Goal: Transaction & Acquisition: Download file/media

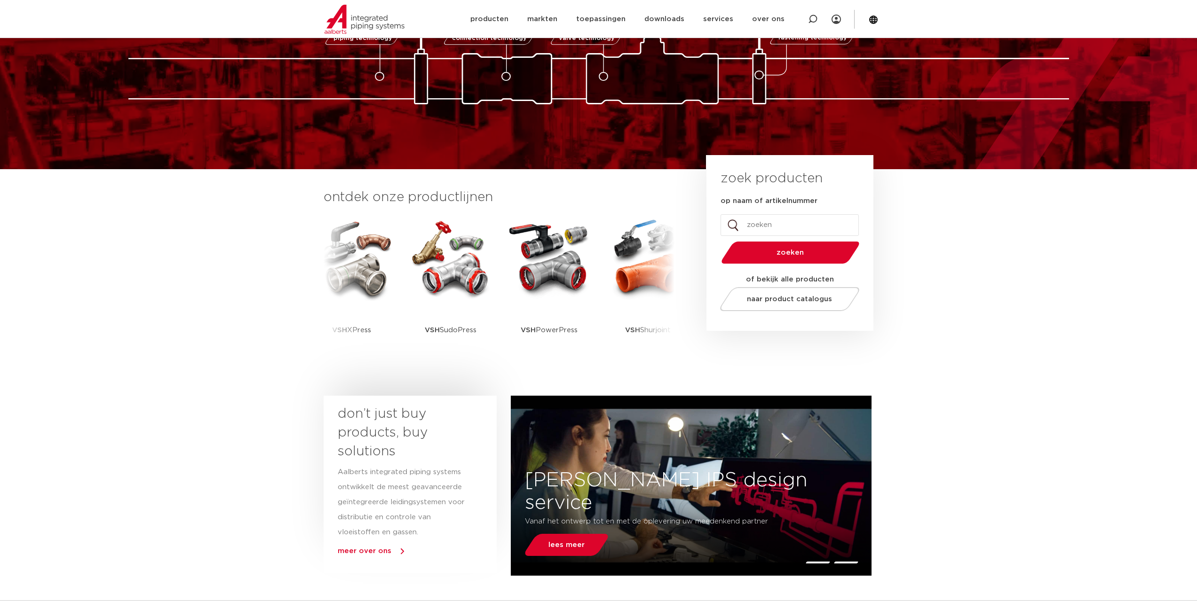
scroll to position [141, 0]
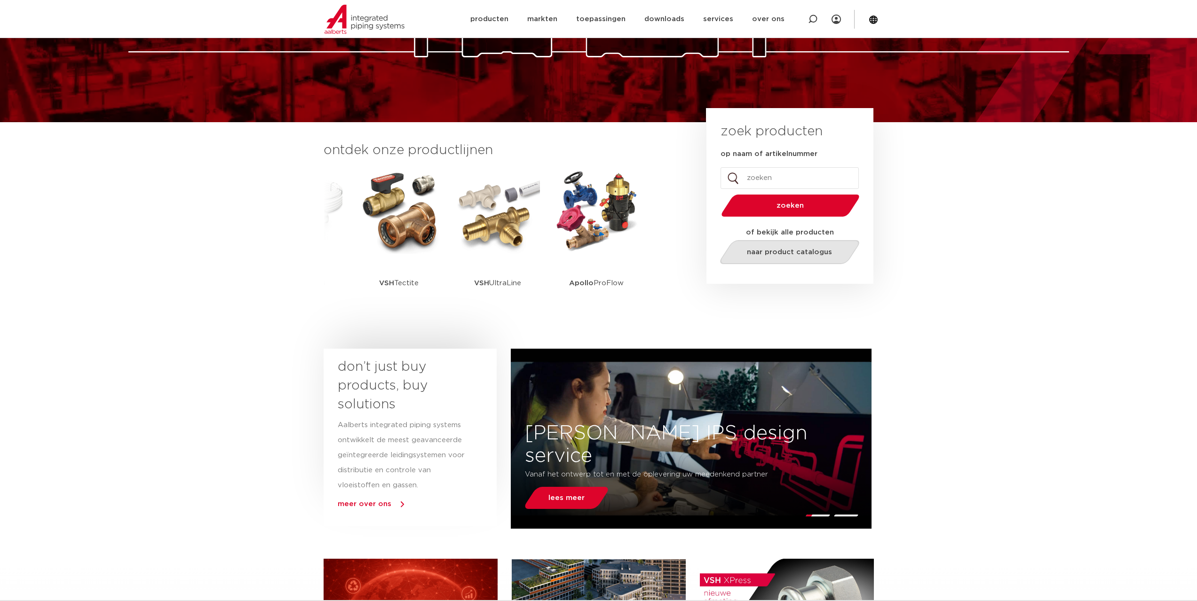
click at [797, 251] on span "naar product catalogus" at bounding box center [789, 252] width 85 height 7
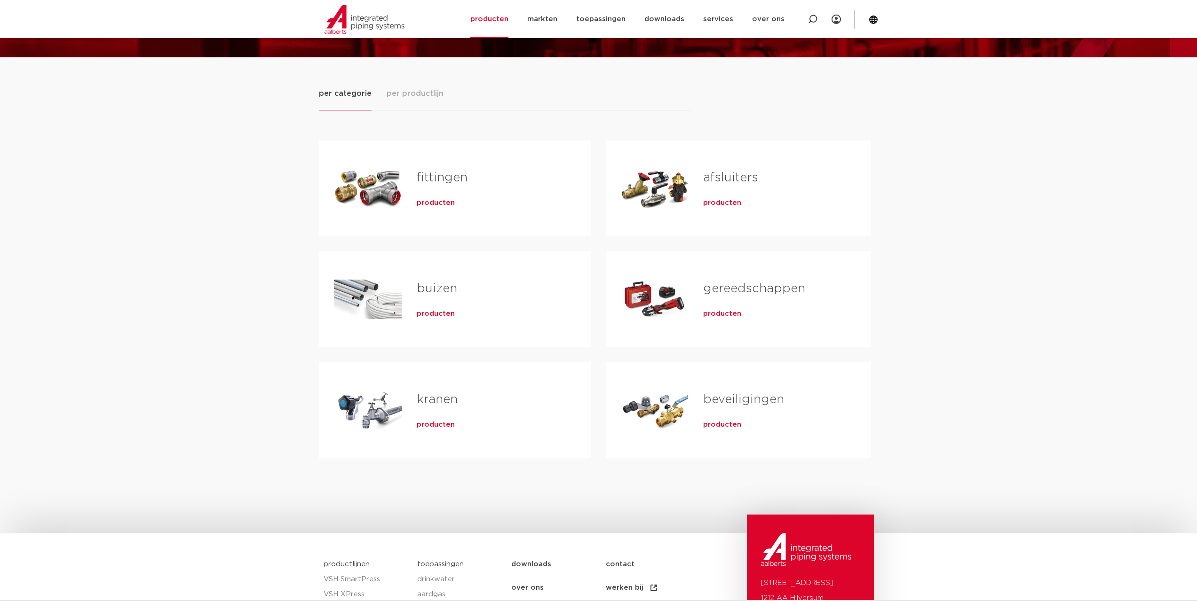
click at [420, 92] on span "per productlijn" at bounding box center [415, 93] width 57 height 11
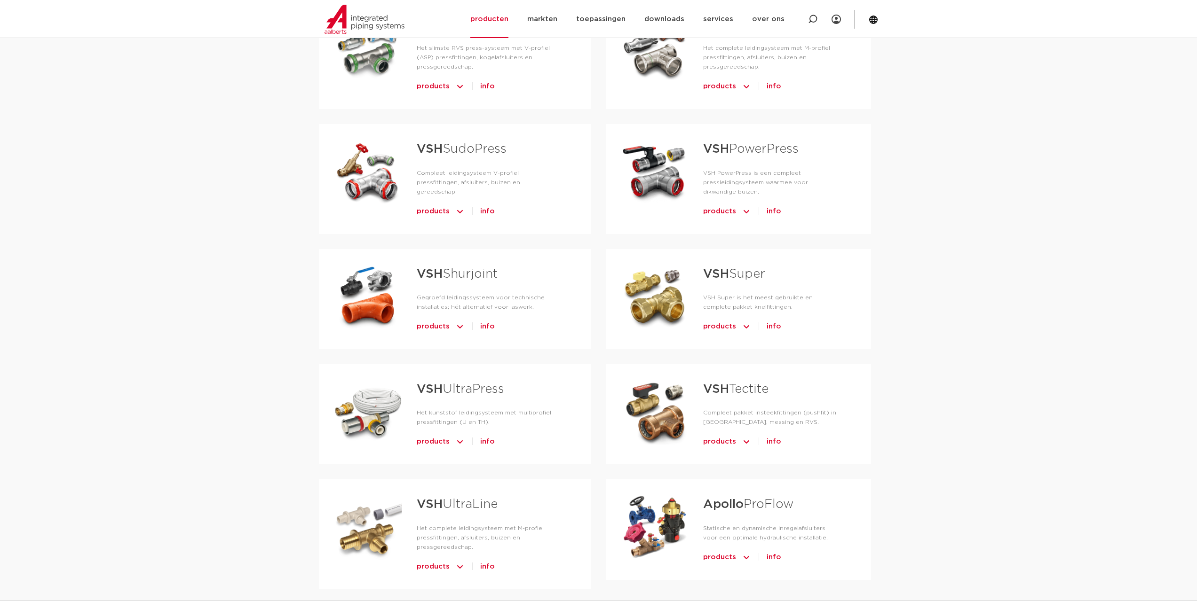
scroll to position [282, 0]
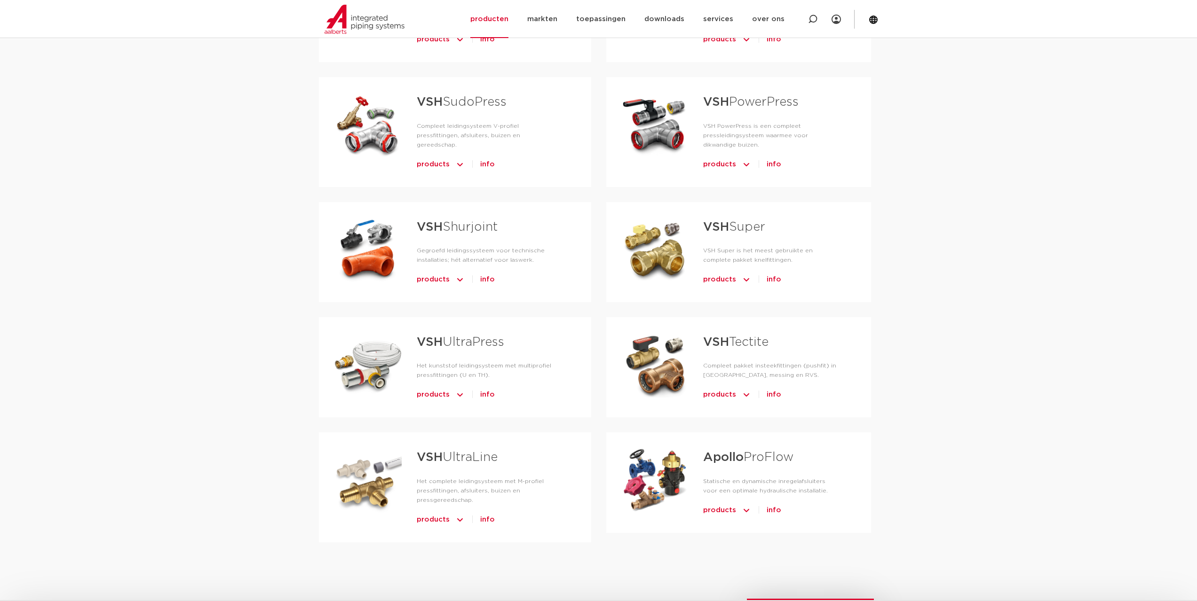
click at [476, 336] on link "VSH UltraPress" at bounding box center [460, 342] width 87 height 12
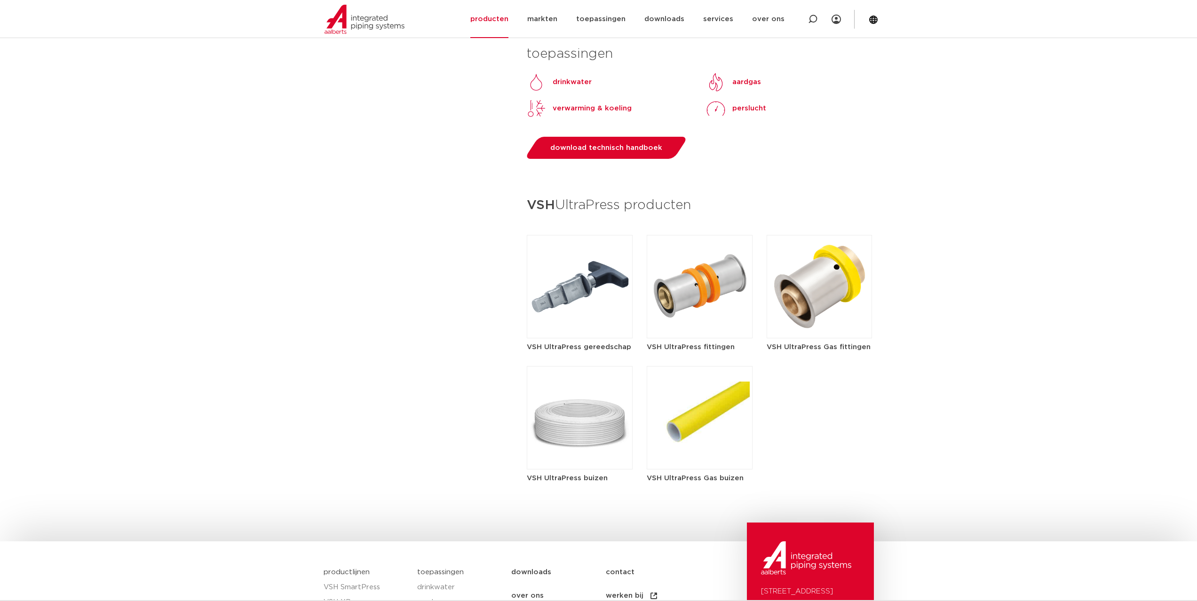
scroll to position [788, 0]
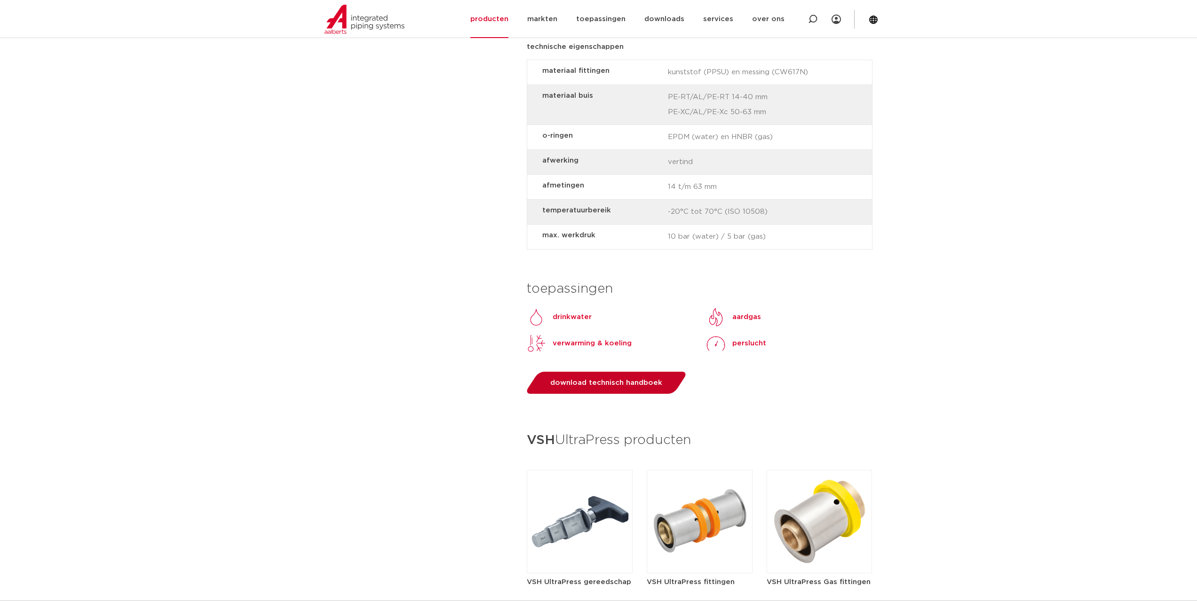
click at [626, 379] on span "download technisch handboek" at bounding box center [606, 382] width 112 height 7
